Goal: Transaction & Acquisition: Obtain resource

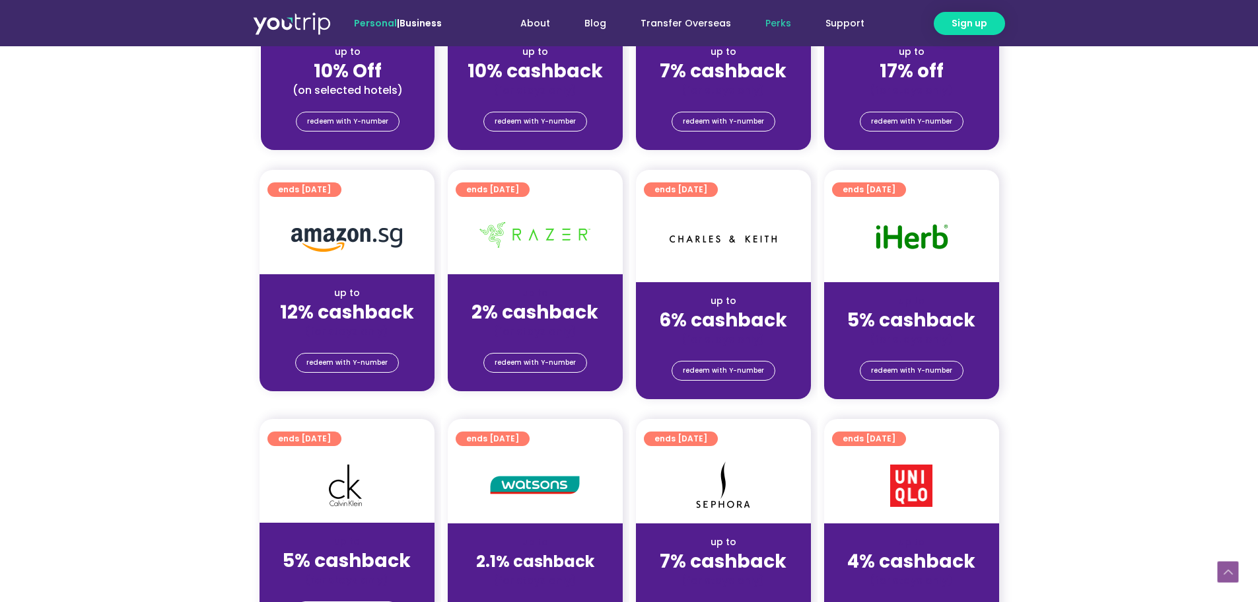
scroll to position [550, 0]
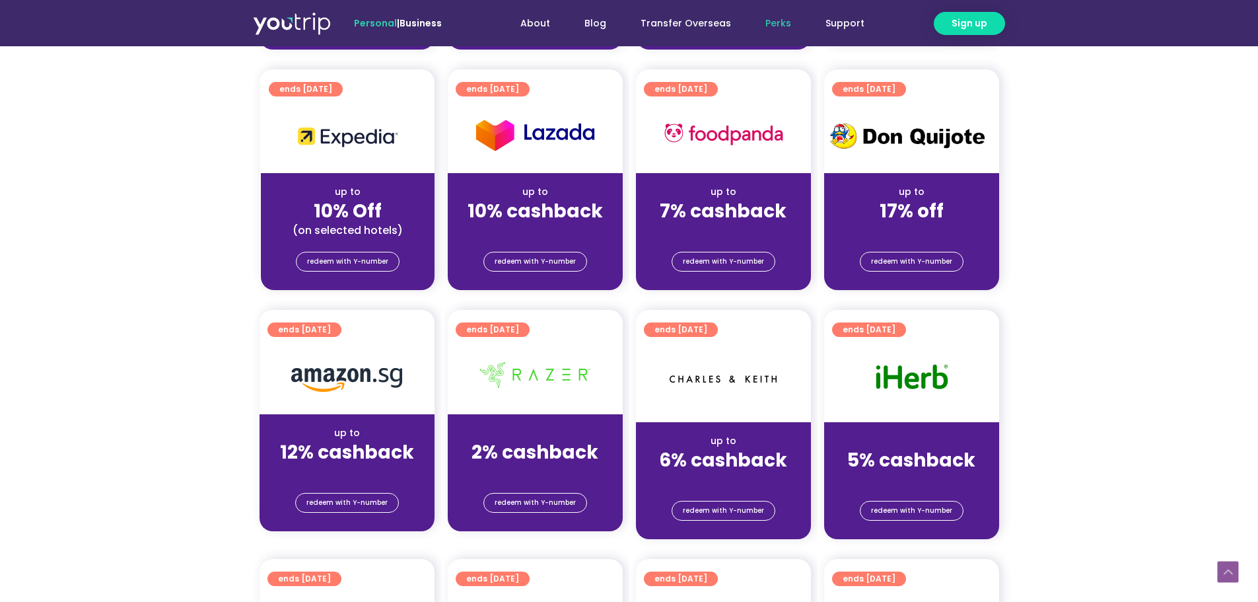
click at [923, 197] on div "up to" at bounding box center [912, 192] width 154 height 14
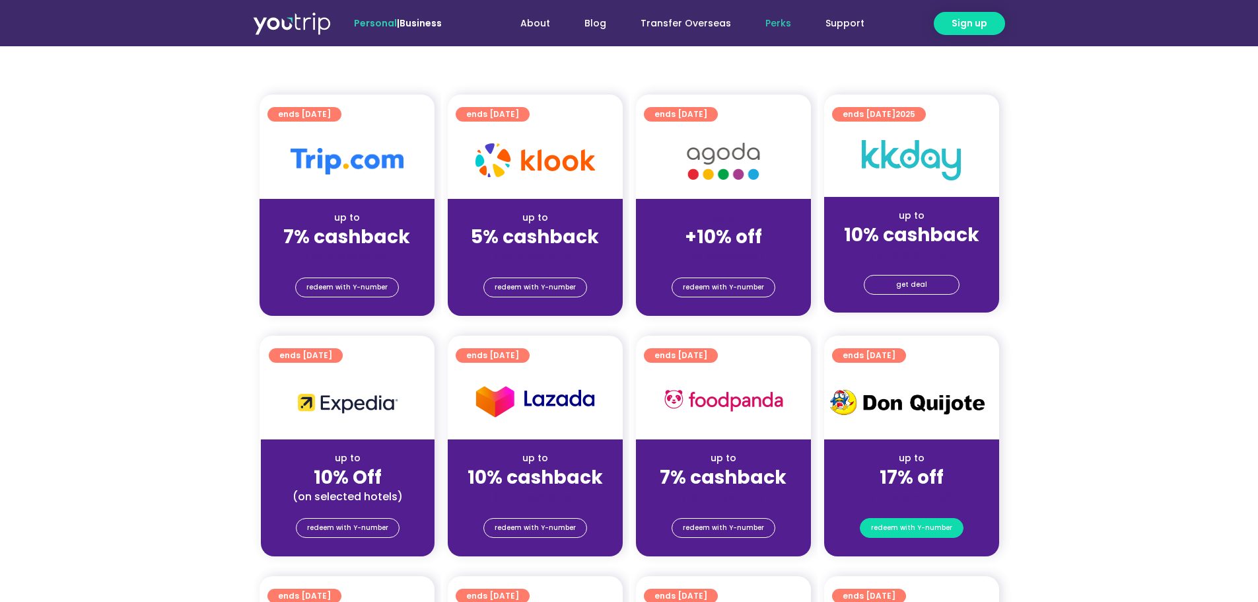
scroll to position [0, 0]
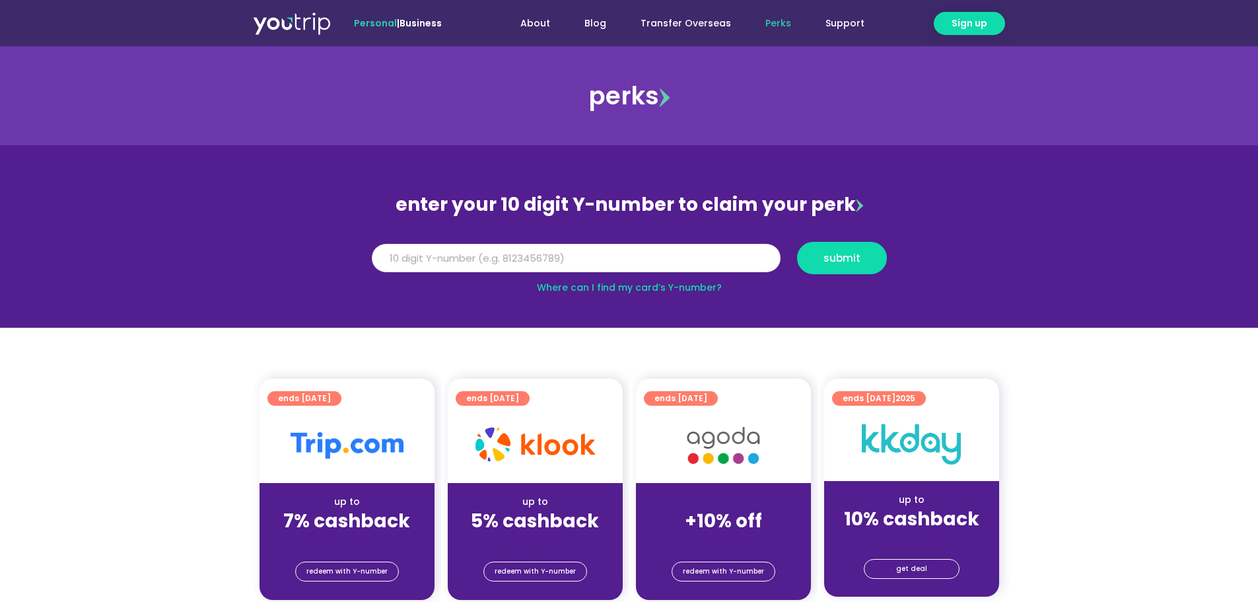
click at [682, 254] on input "Y Number" at bounding box center [576, 258] width 409 height 29
type input "8197455083"
click at [797, 242] on button "submit" at bounding box center [842, 258] width 90 height 32
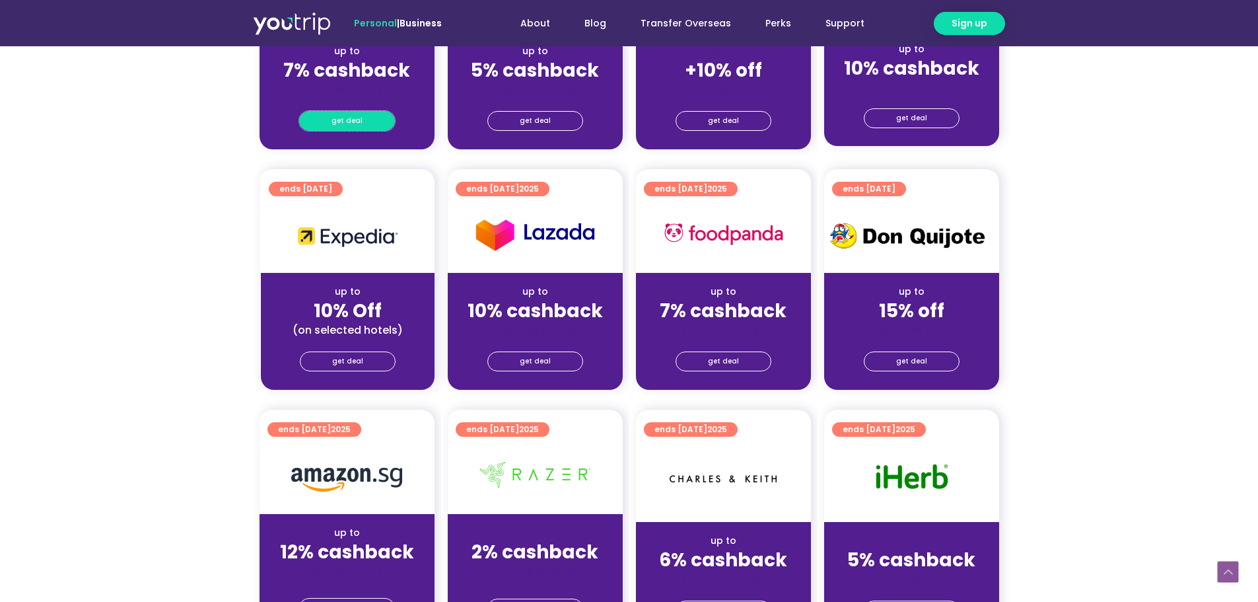
scroll to position [550, 0]
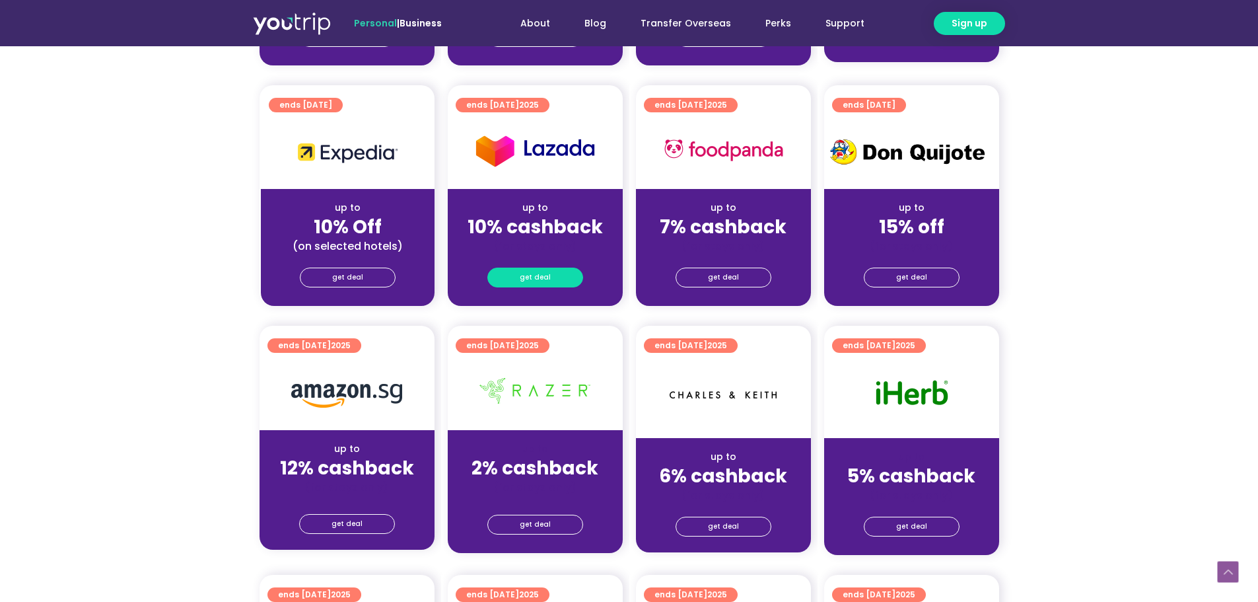
click at [571, 273] on link "get deal" at bounding box center [535, 278] width 96 height 20
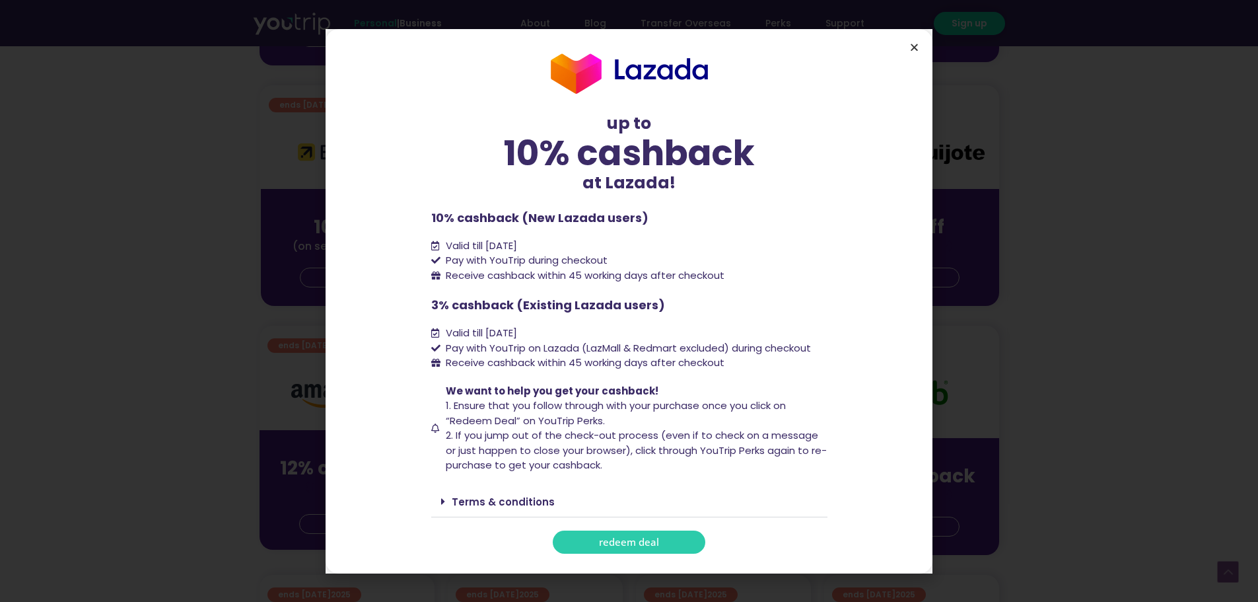
click at [914, 44] on icon "Close" at bounding box center [915, 47] width 10 height 10
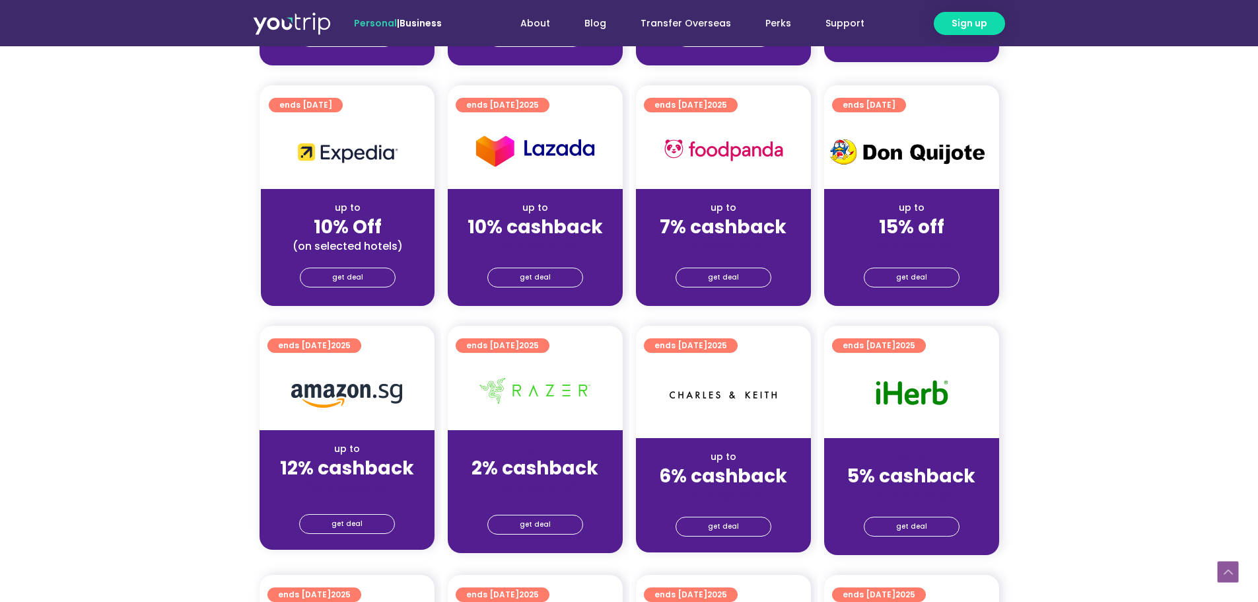
click at [581, 264] on div "get deal" at bounding box center [535, 279] width 175 height 53
click at [569, 278] on link "get deal" at bounding box center [535, 278] width 96 height 20
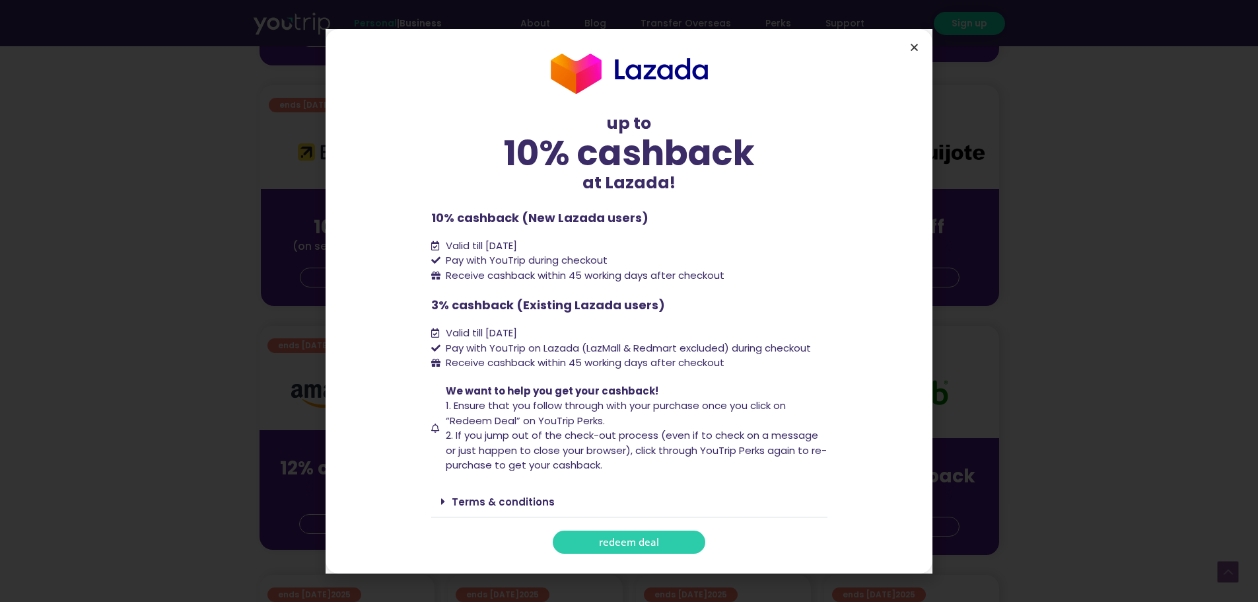
click at [916, 52] on icon "Close" at bounding box center [915, 47] width 10 height 10
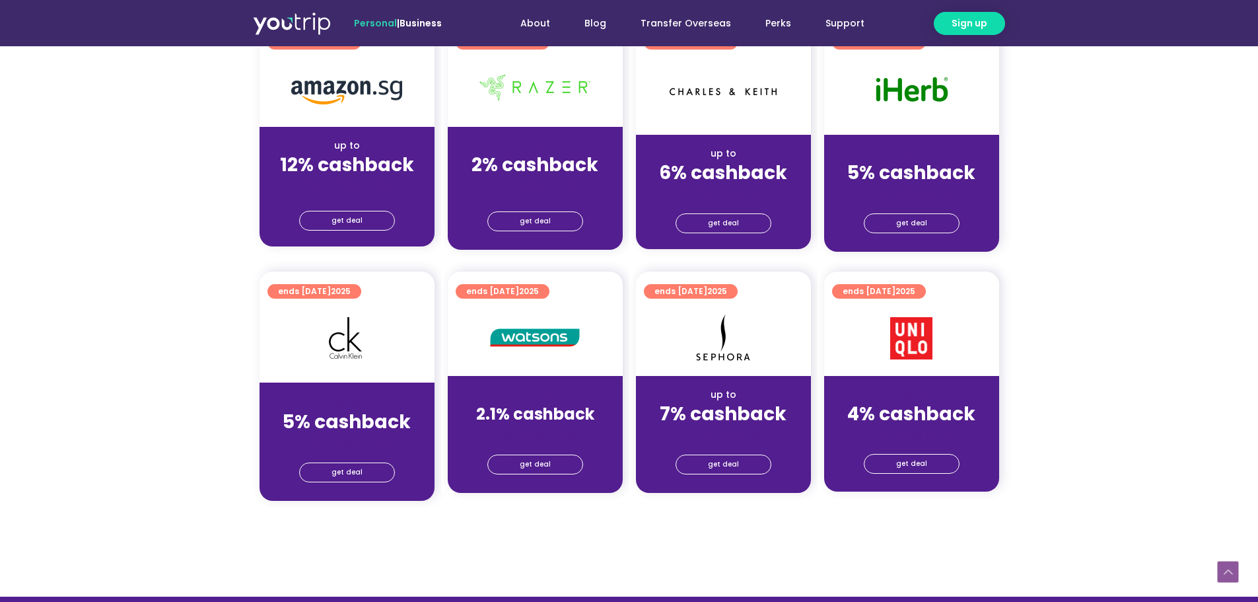
scroll to position [881, 0]
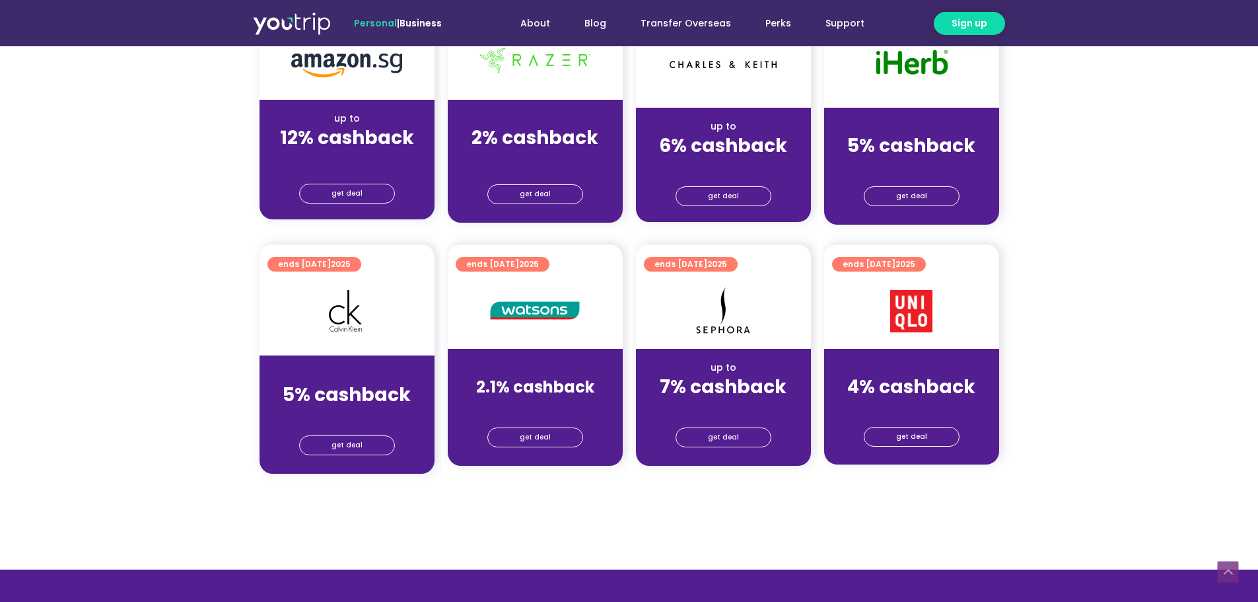
click at [920, 335] on div at bounding box center [911, 310] width 175 height 75
click at [902, 434] on span "get deal" at bounding box center [911, 436] width 31 height 18
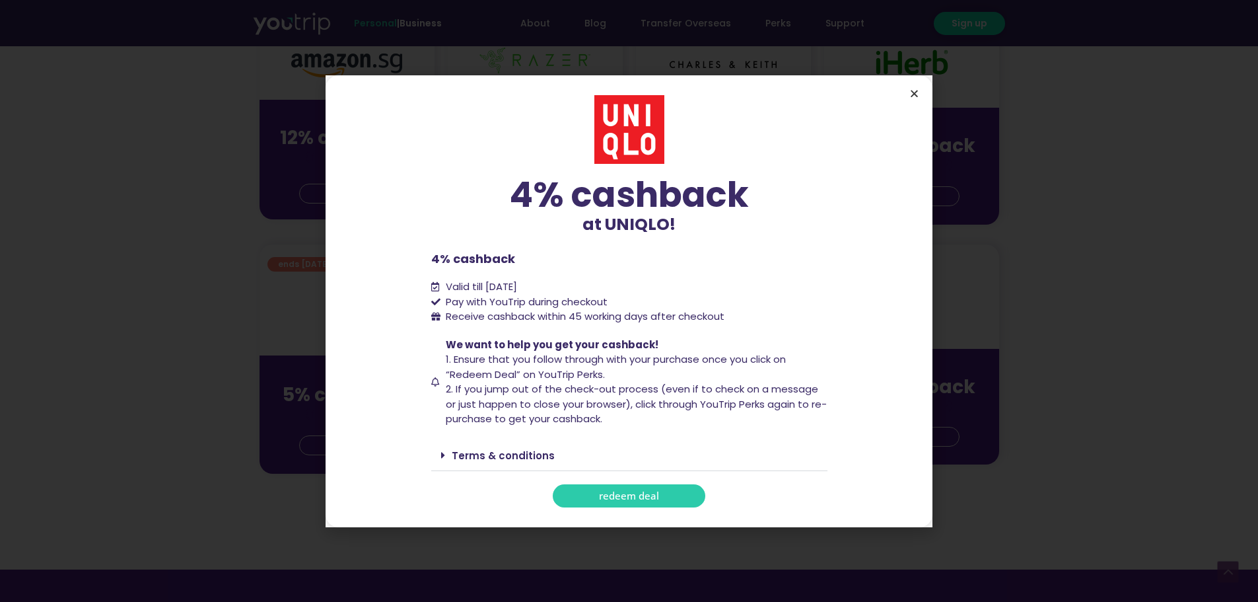
click at [912, 90] on icon "Close" at bounding box center [915, 94] width 10 height 10
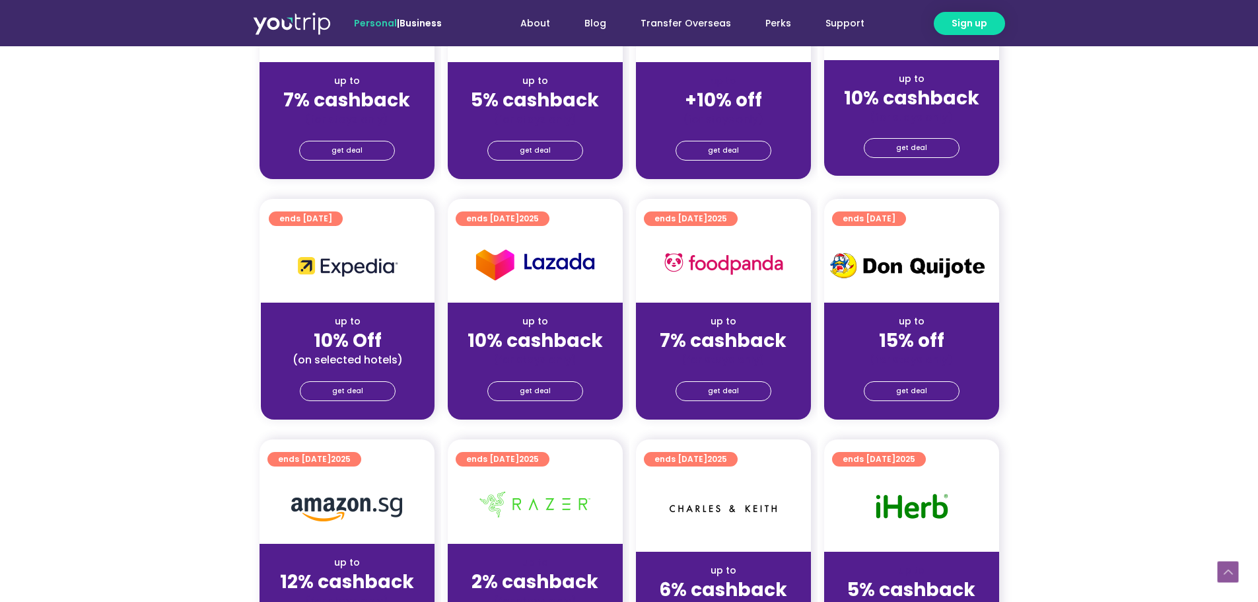
scroll to position [441, 0]
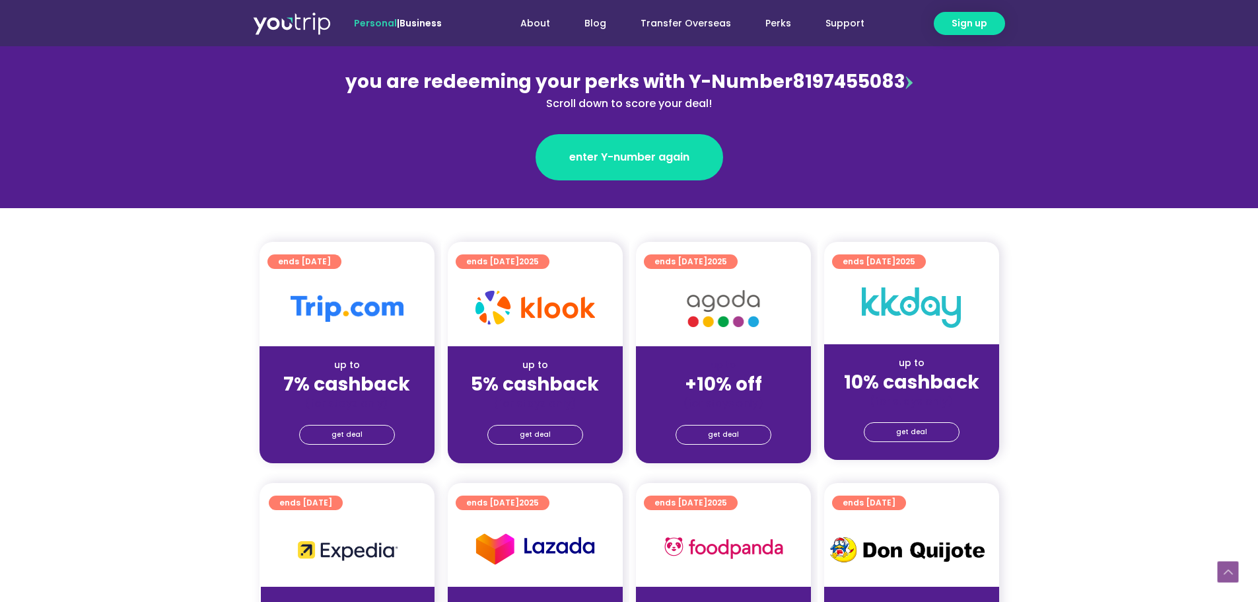
scroll to position [220, 0]
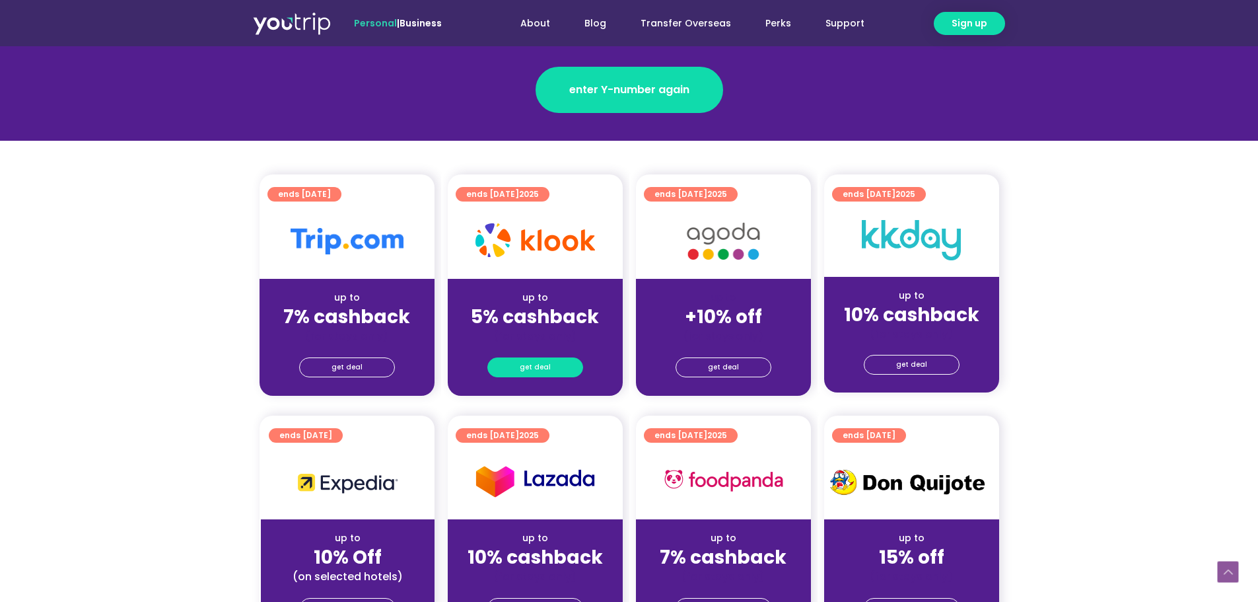
click at [522, 357] on link "get deal" at bounding box center [535, 367] width 96 height 20
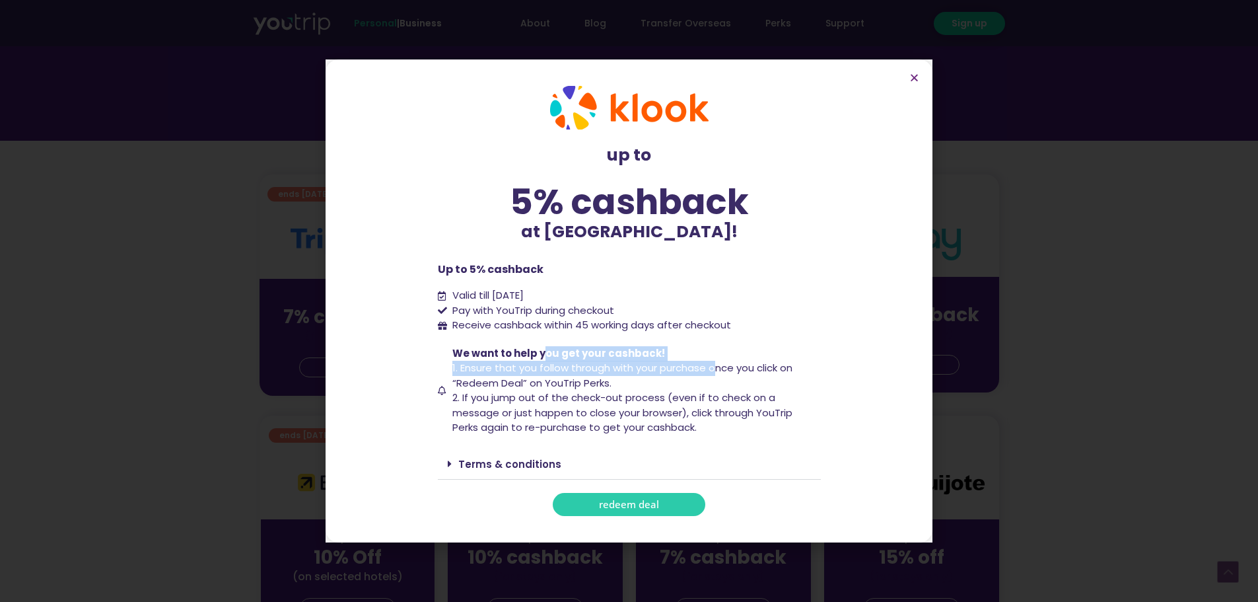
drag, startPoint x: 540, startPoint y: 359, endPoint x: 719, endPoint y: 370, distance: 179.3
click at [719, 370] on span "We want to help you get your cashback! 1. Ensure that you follow through with y…" at bounding box center [635, 390] width 372 height 89
click at [682, 391] on span "2. If you jump out of the check-out process (even if to check on a message or j…" at bounding box center [622, 412] width 340 height 44
click at [613, 507] on span "redeem deal" at bounding box center [629, 504] width 60 height 10
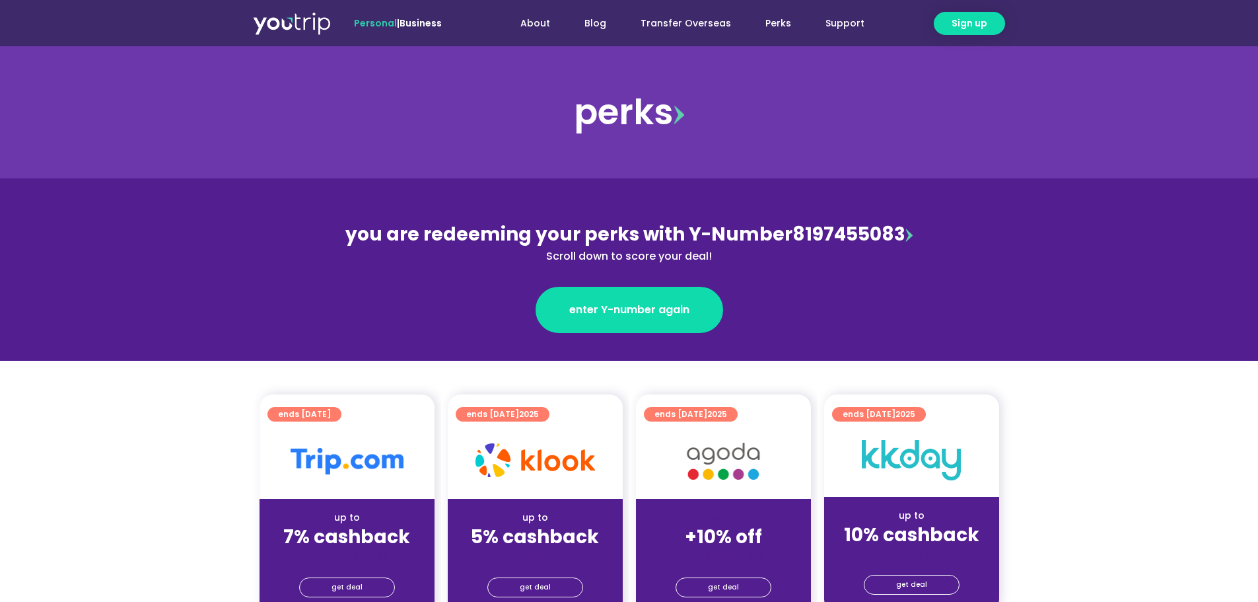
scroll to position [330, 0]
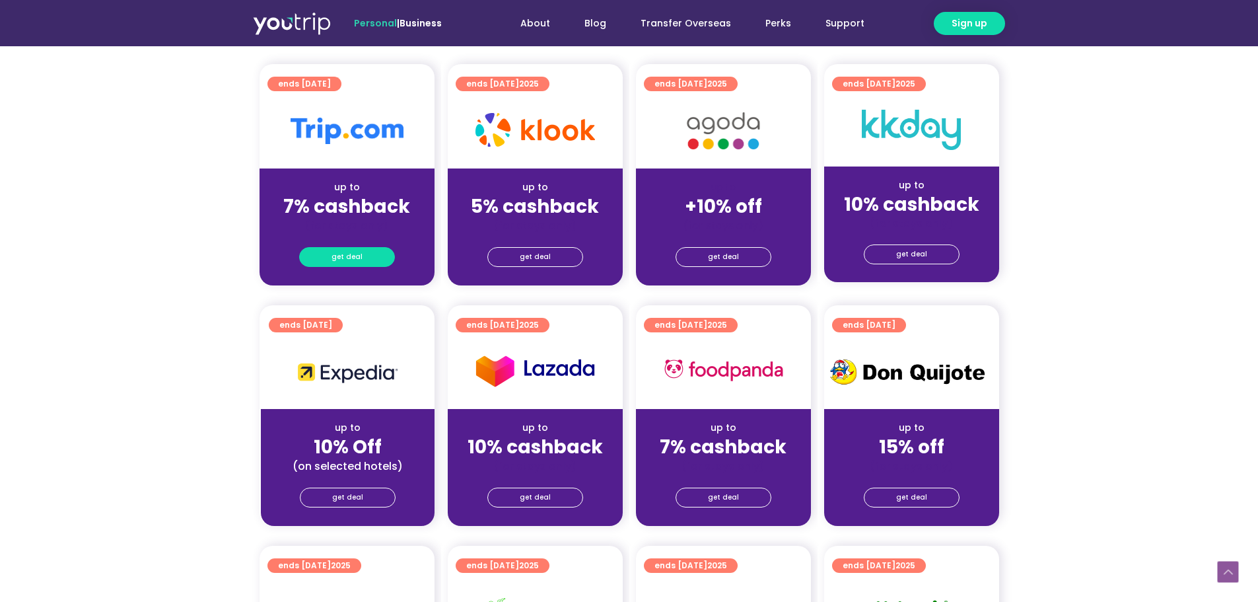
click at [351, 257] on span "get deal" at bounding box center [347, 257] width 31 height 18
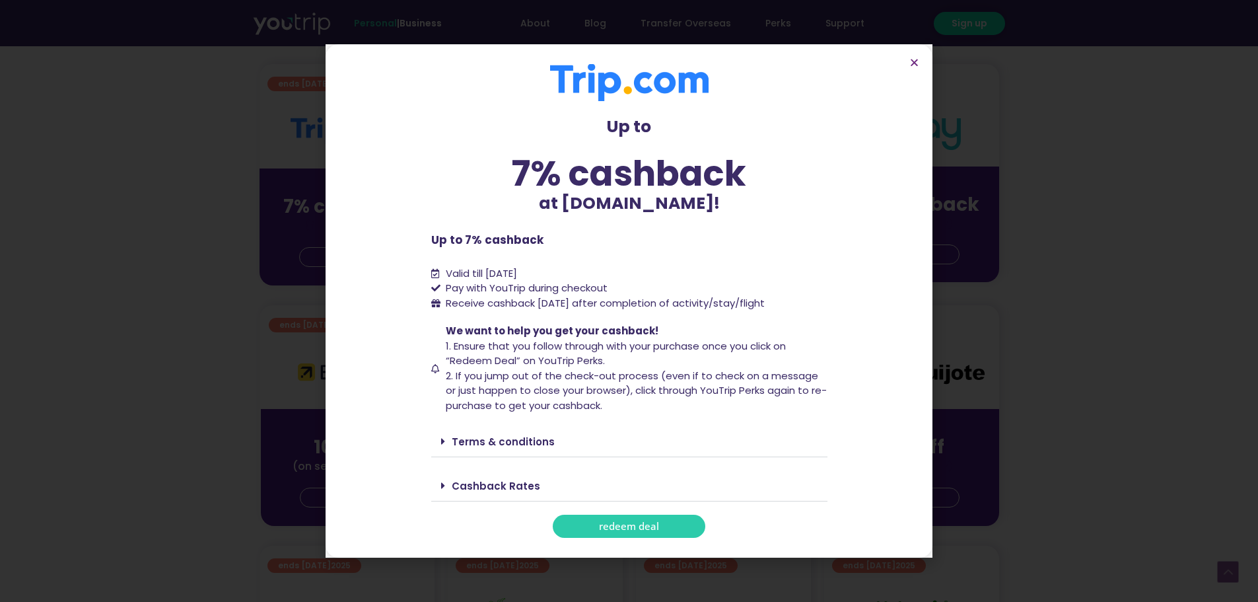
click at [536, 481] on div "Cashback Rates" at bounding box center [629, 485] width 396 height 31
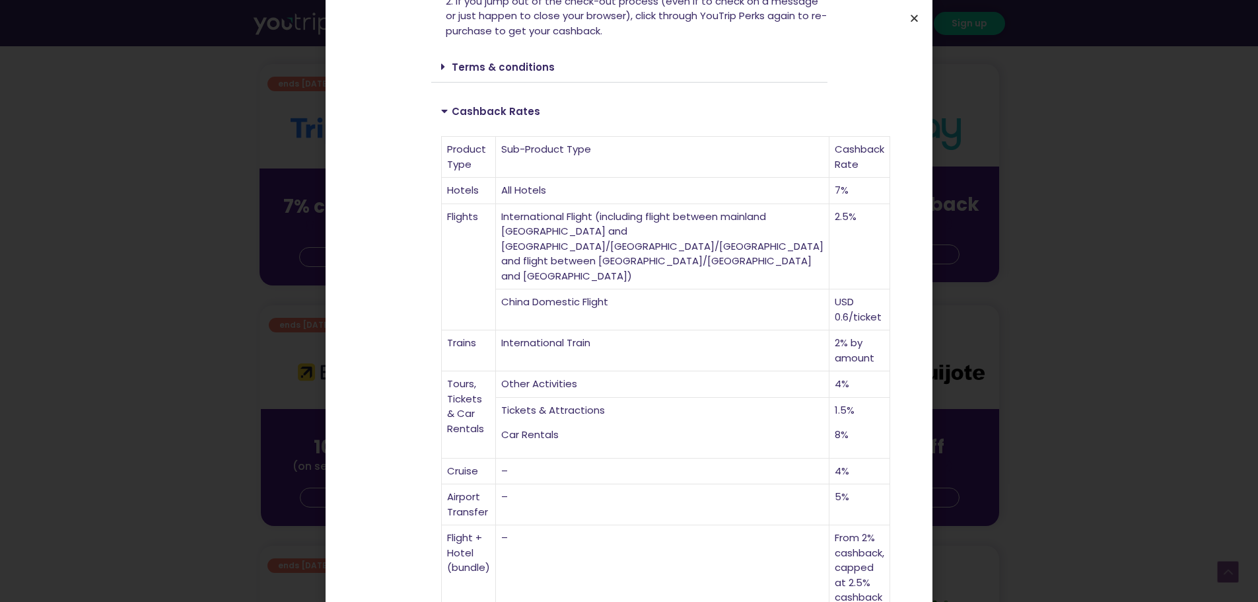
click at [911, 20] on icon "Close" at bounding box center [915, 18] width 10 height 10
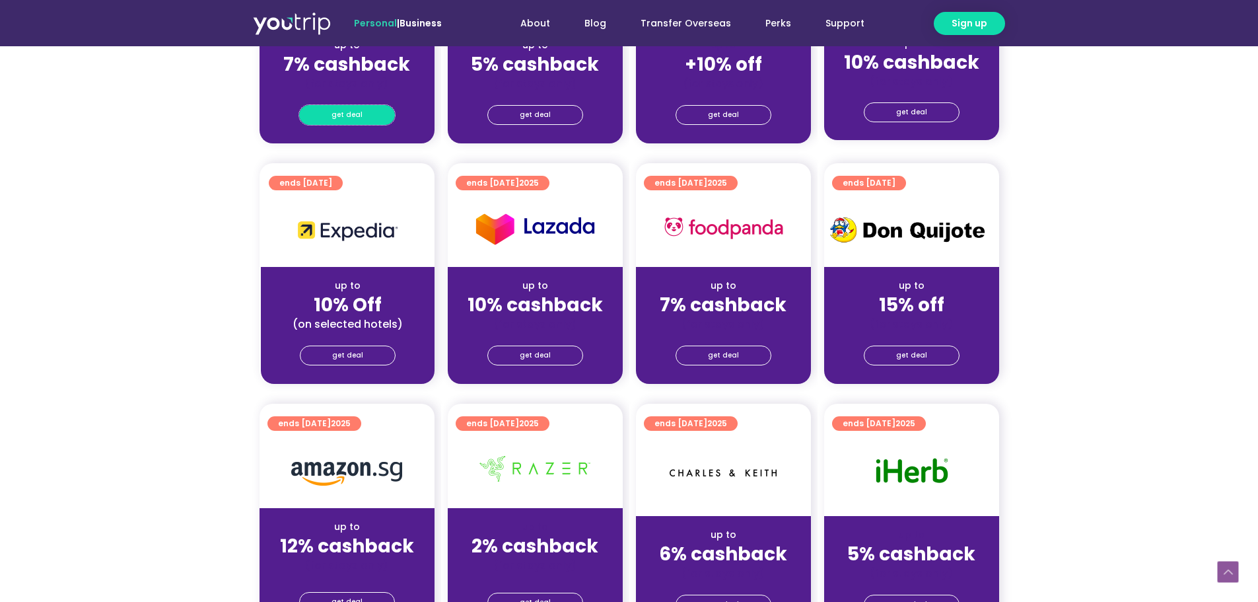
scroll to position [441, 0]
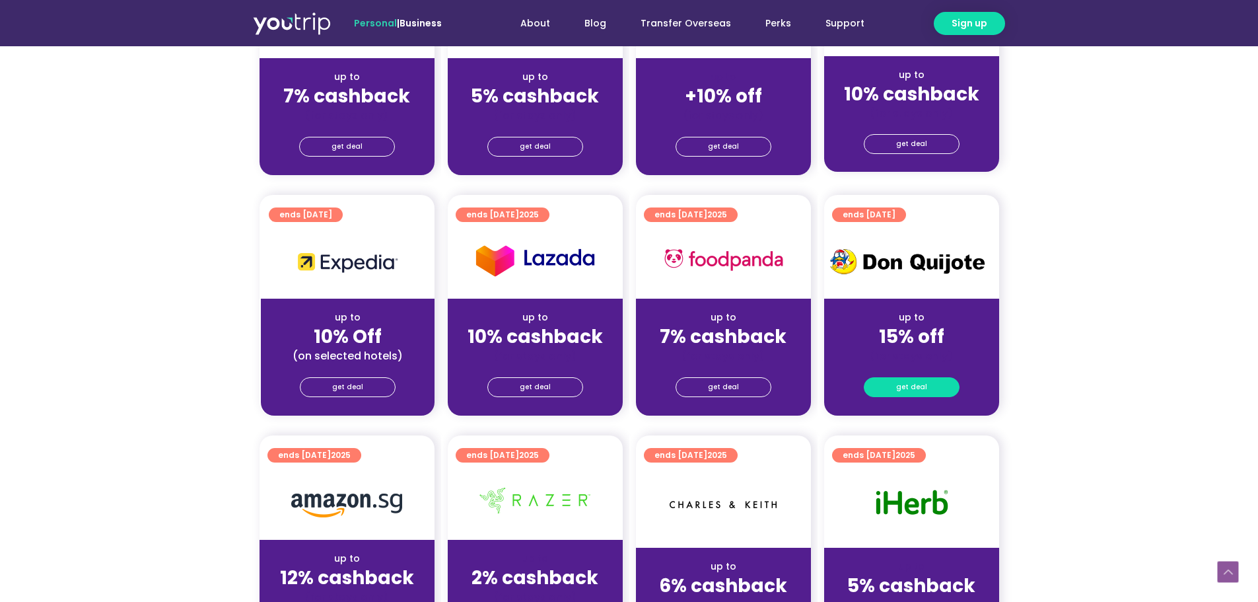
click at [923, 386] on span "get deal" at bounding box center [911, 387] width 31 height 18
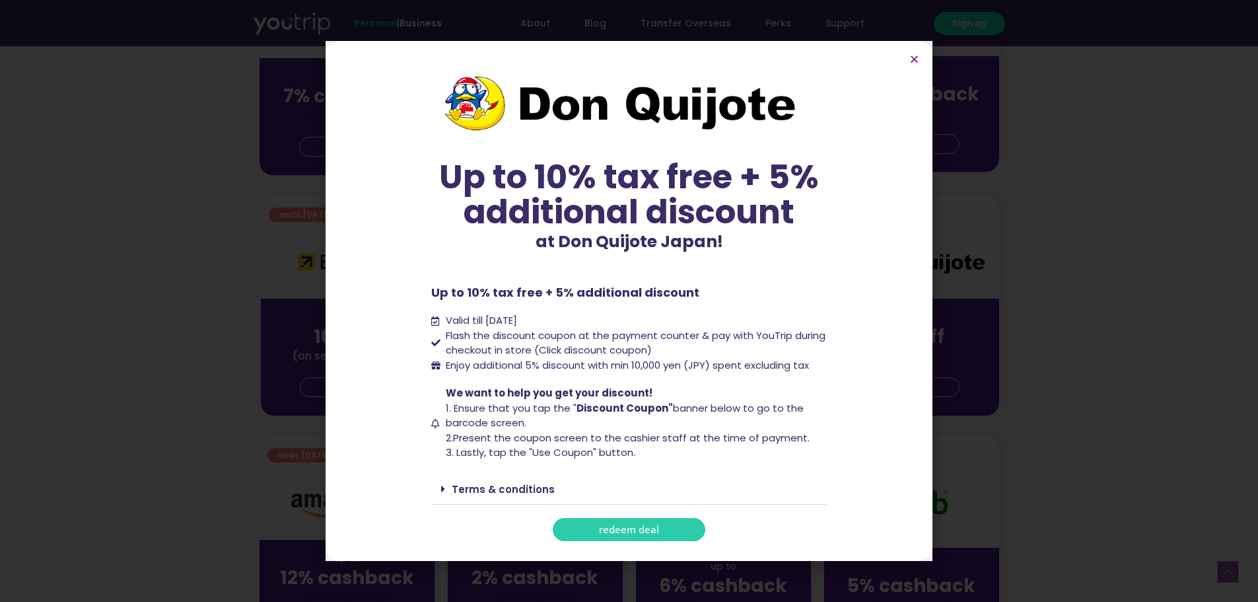
click at [585, 528] on link "redeem deal" at bounding box center [629, 529] width 153 height 23
